Goal: Task Accomplishment & Management: Manage account settings

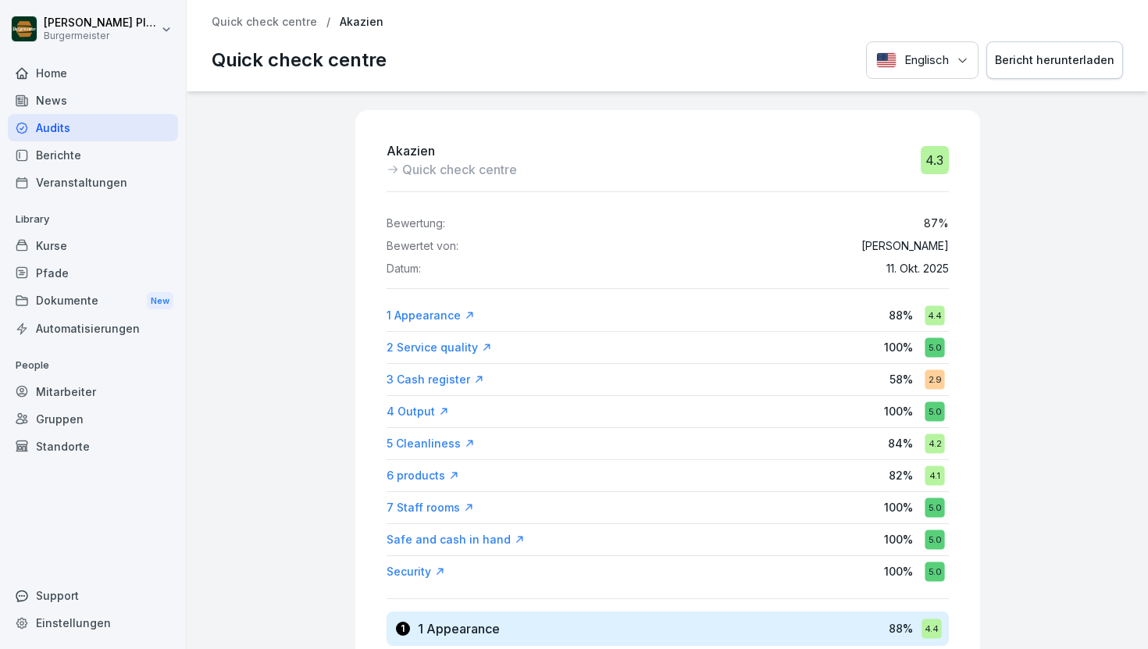
click at [274, 19] on p "Quick check centre" at bounding box center [264, 22] width 105 height 13
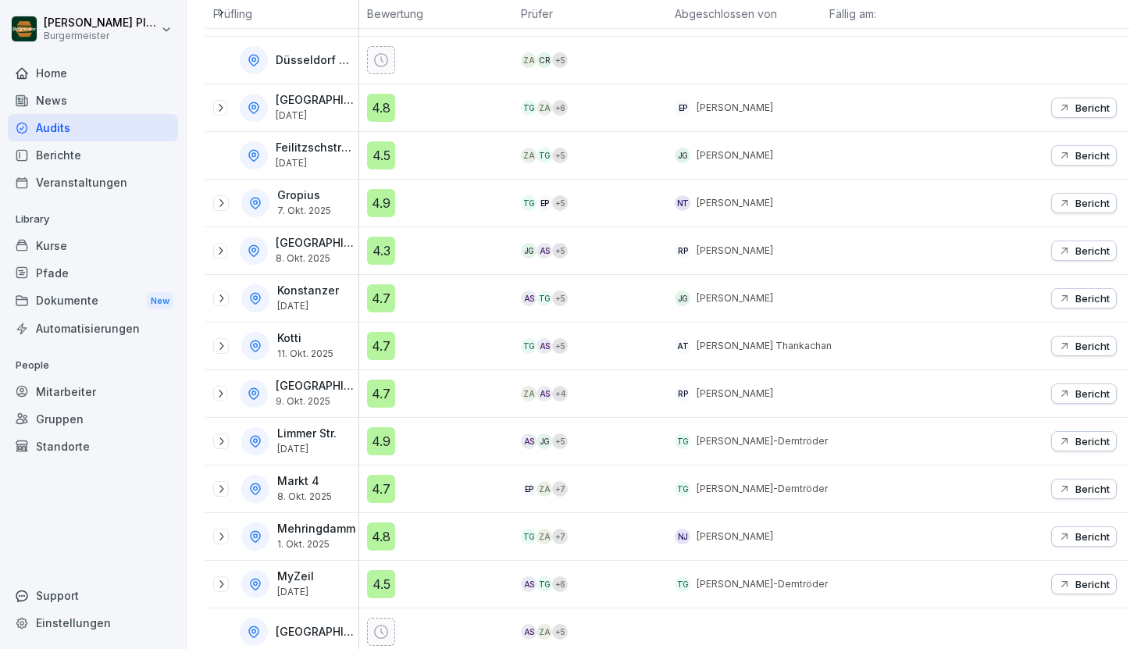
scroll to position [437, 0]
click at [57, 129] on div "Audits" at bounding box center [93, 127] width 170 height 27
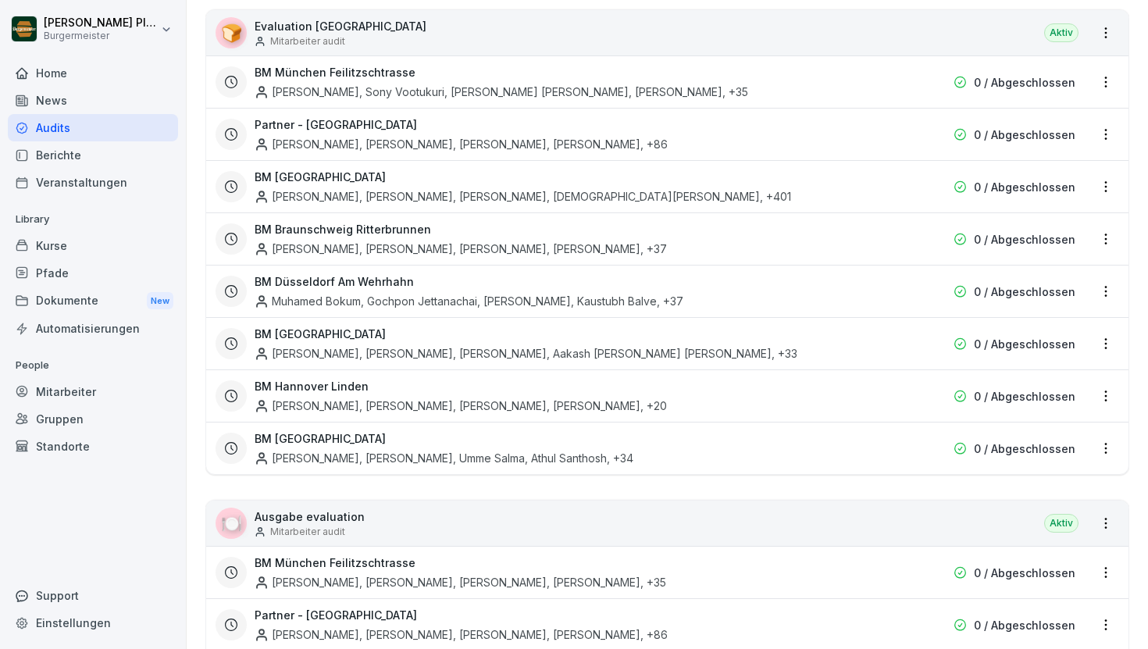
scroll to position [2928, 0]
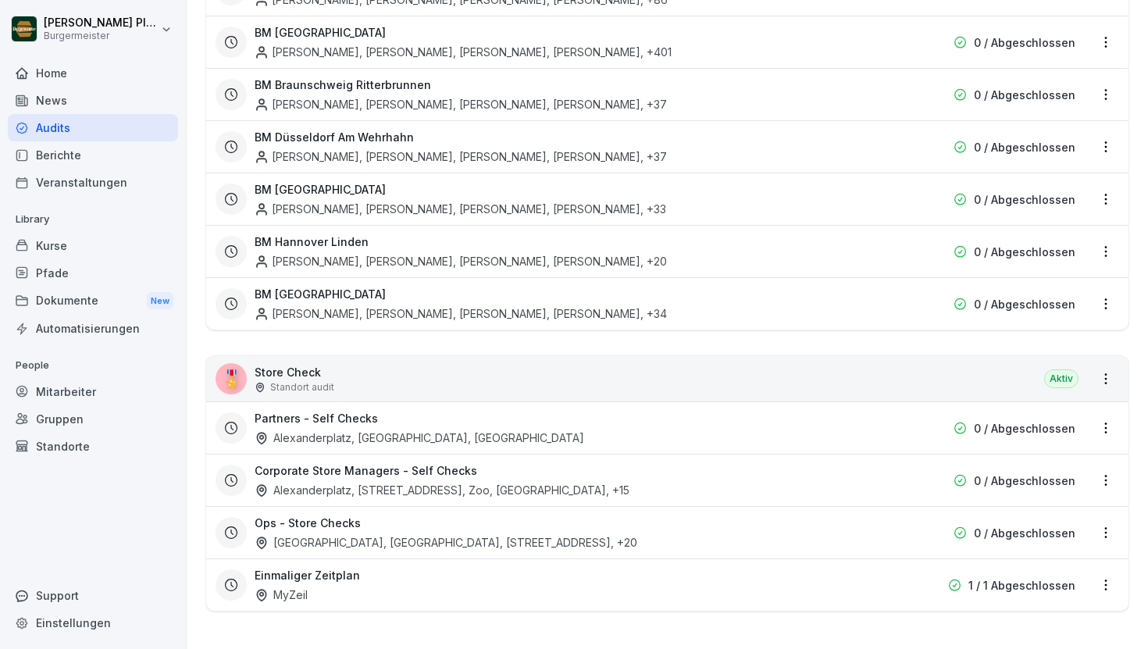
click at [1106, 533] on html "[PERSON_NAME] Burgermeister Home News Audits Berichte Veranstaltungen Library K…" at bounding box center [574, 324] width 1148 height 649
click at [0, 0] on link "Zeitplan bearbeiten" at bounding box center [0, 0] width 0 height 0
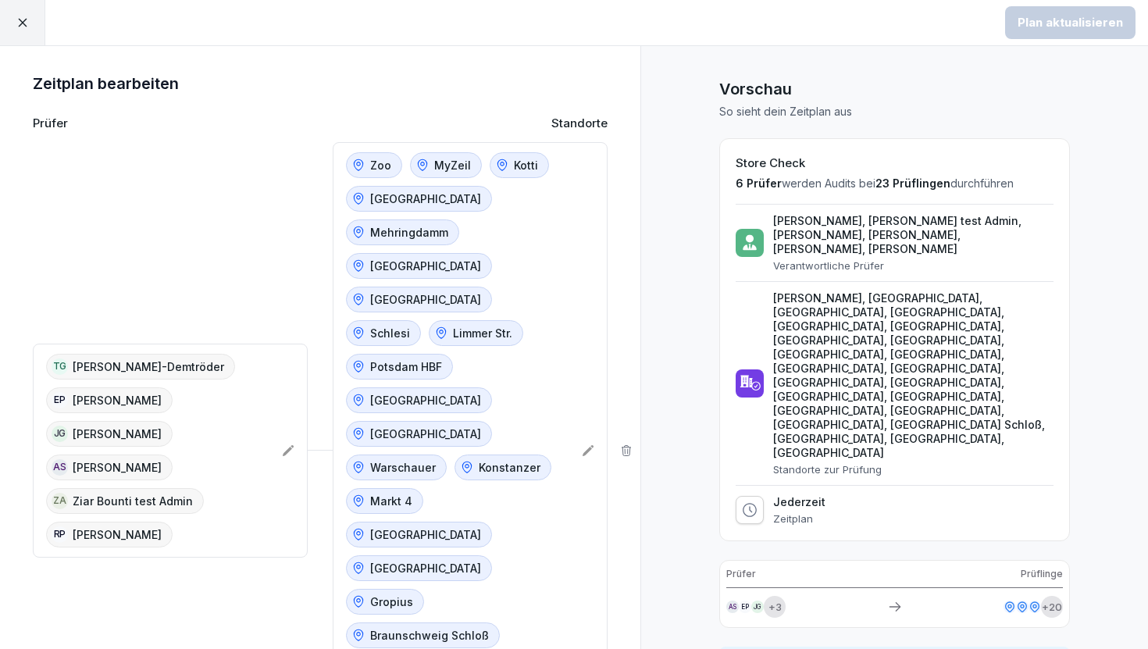
click at [27, 28] on icon at bounding box center [23, 23] width 14 height 14
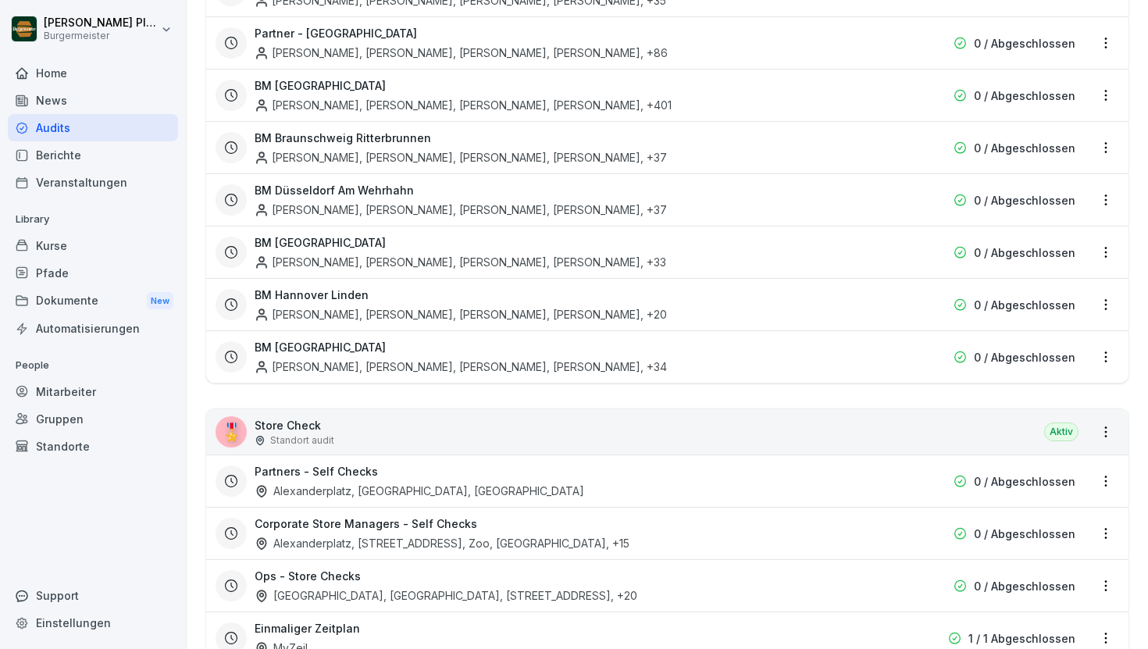
scroll to position [2928, 0]
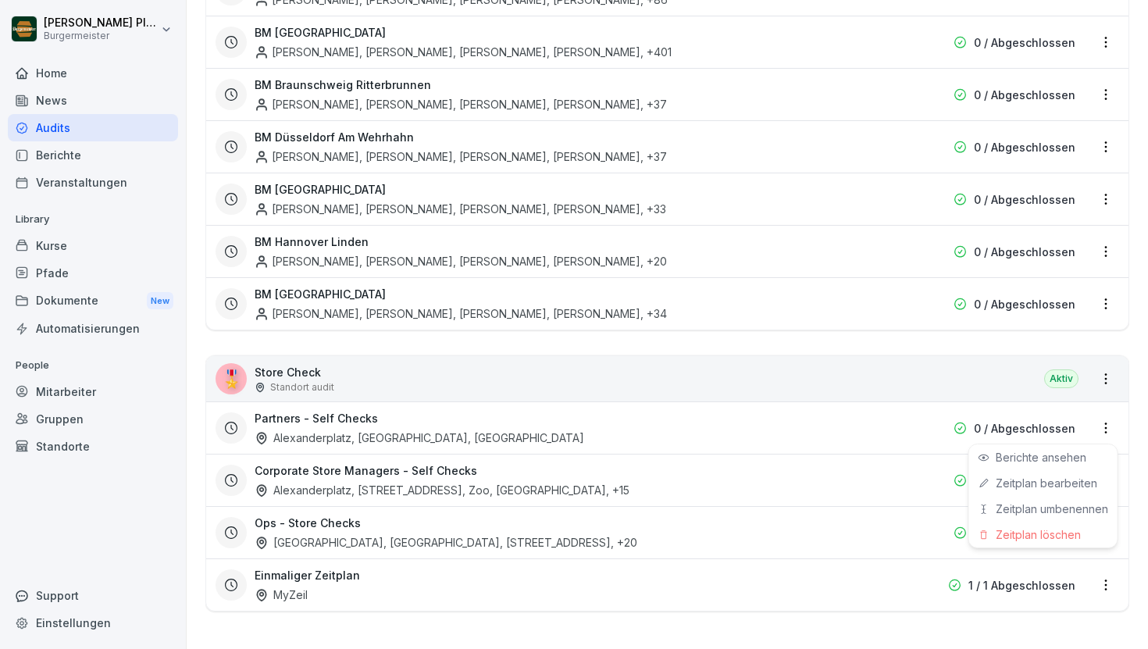
click at [1110, 428] on html "[PERSON_NAME] Burgermeister Home News Audits Berichte Veranstaltungen Library K…" at bounding box center [574, 324] width 1148 height 649
click at [0, 0] on link "Zeitplan bearbeiten" at bounding box center [0, 0] width 0 height 0
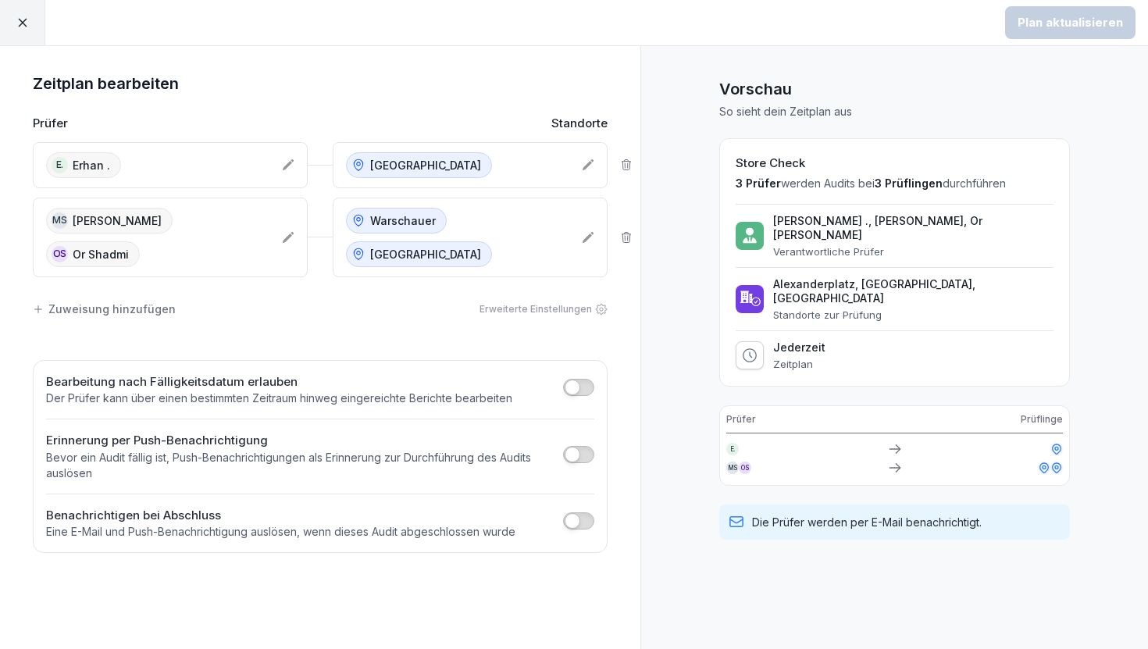
click at [27, 28] on icon at bounding box center [23, 23] width 14 height 14
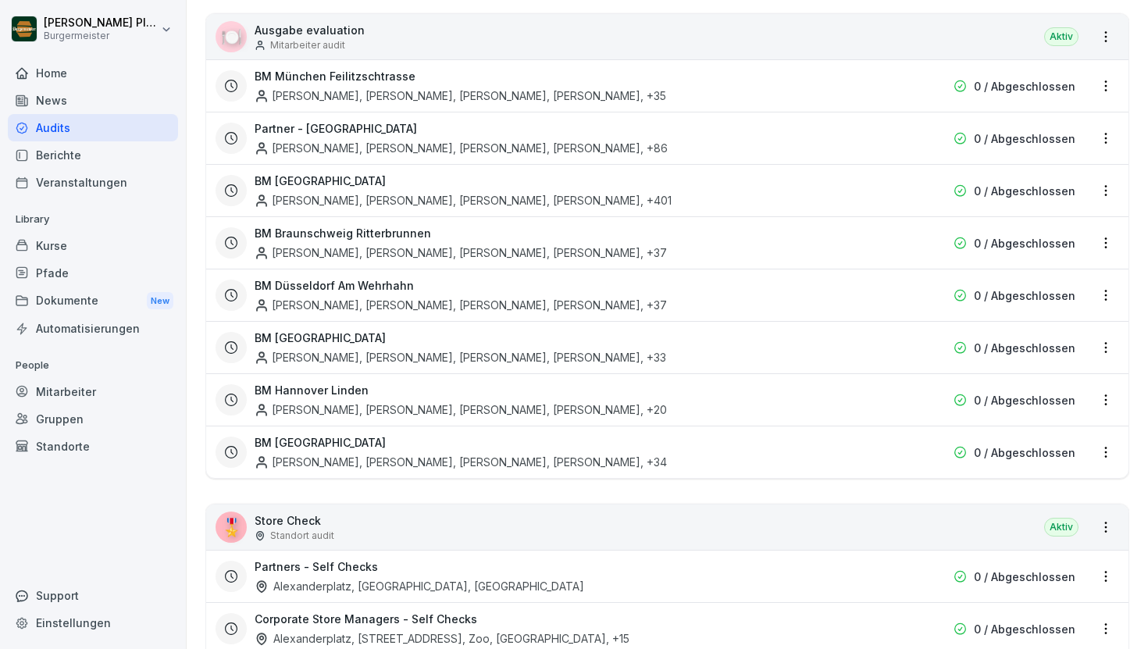
scroll to position [2928, 0]
